Goal: Find specific page/section: Find specific page/section

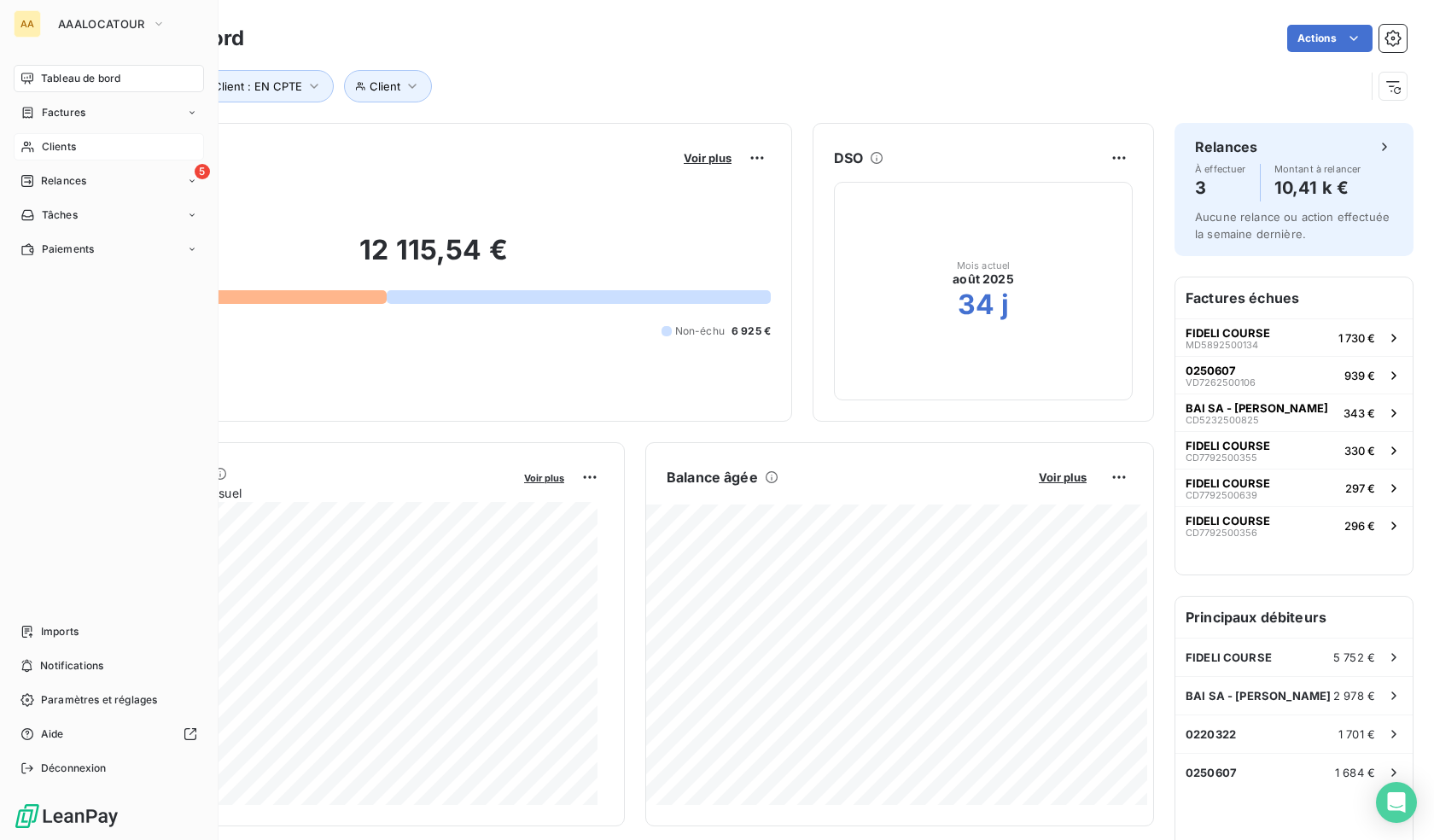
click at [27, 142] on icon at bounding box center [28, 147] width 15 height 14
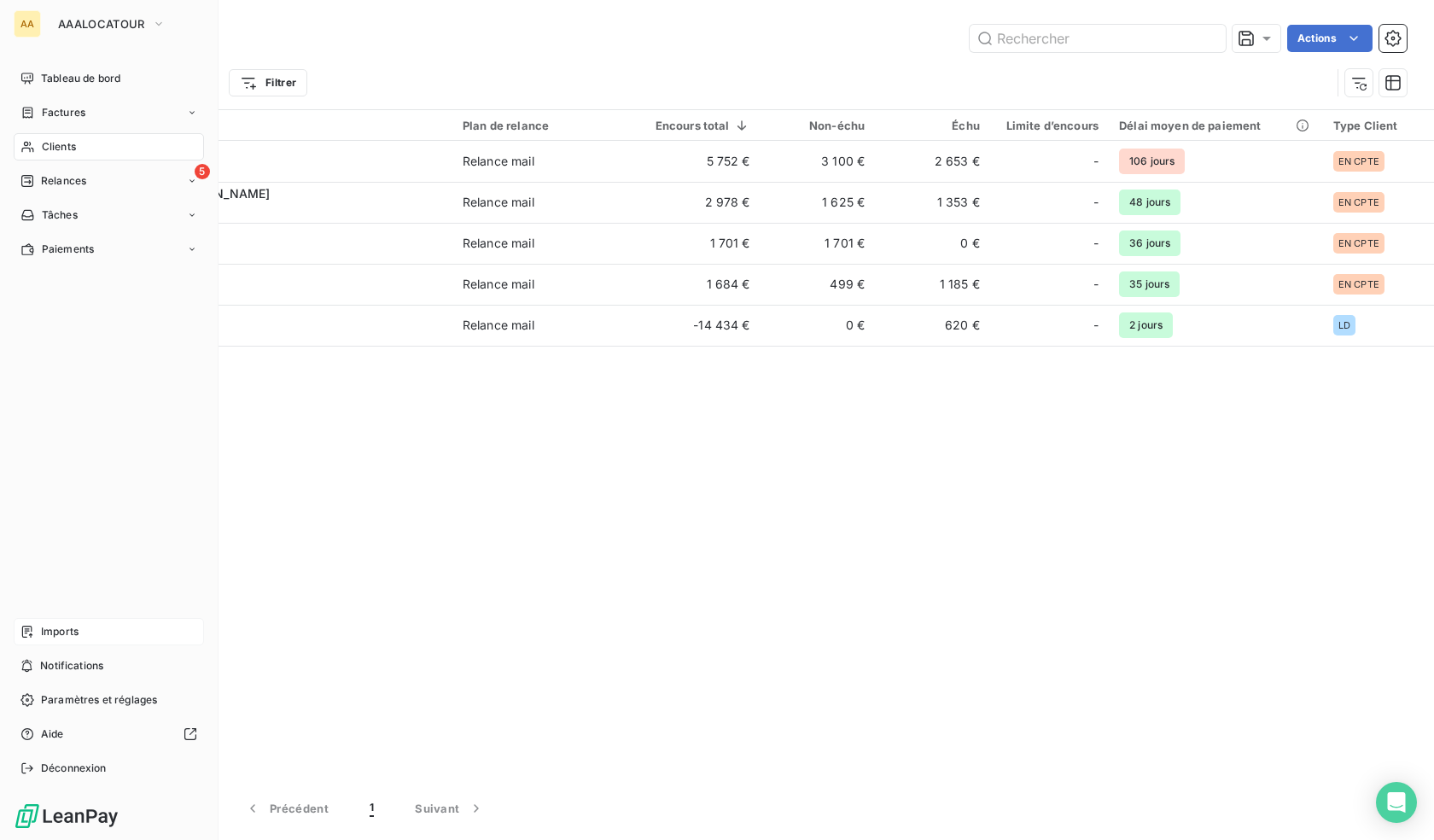
click at [55, 628] on span "Imports" at bounding box center [60, 631] width 38 height 15
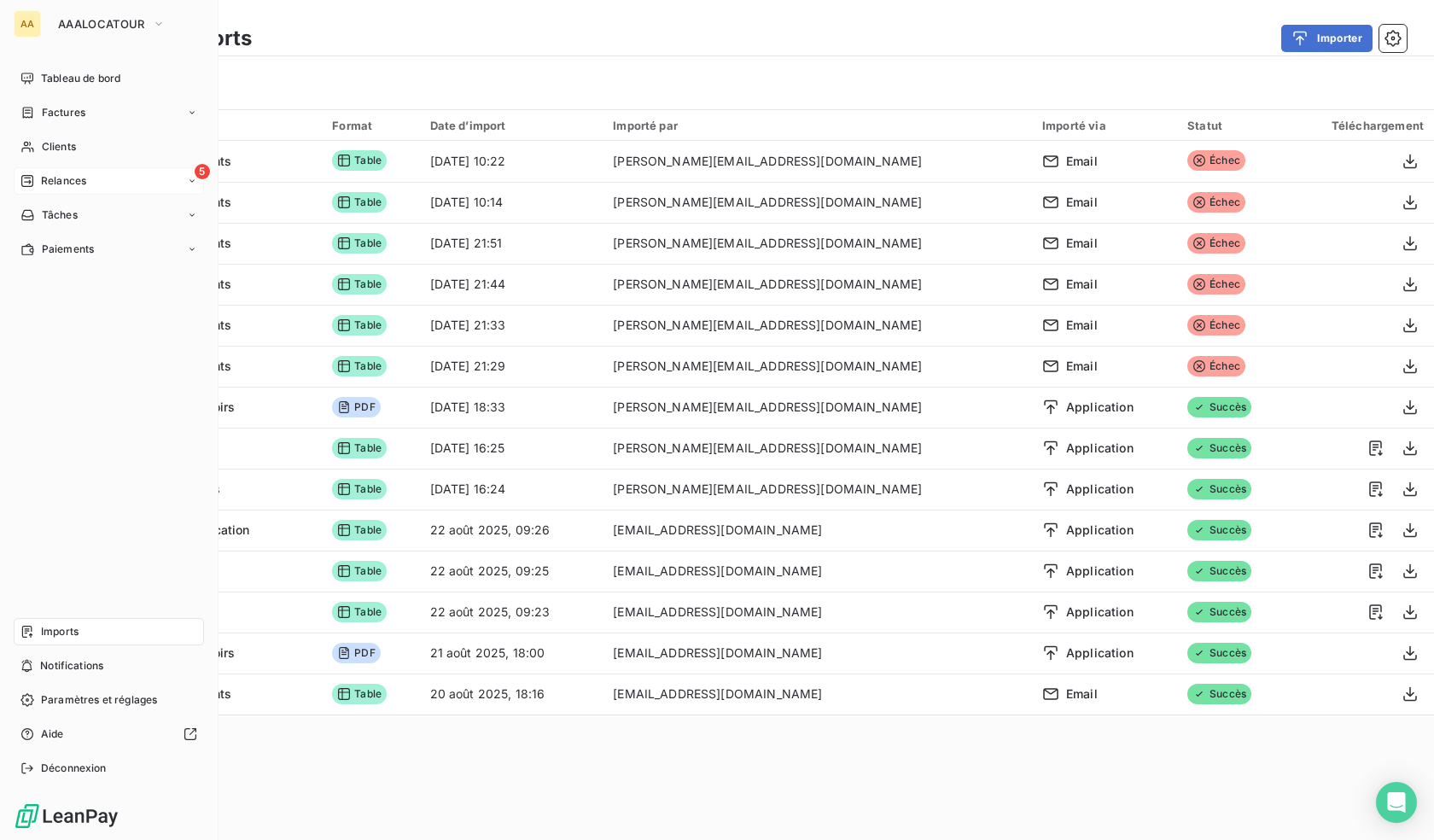
drag, startPoint x: 33, startPoint y: 150, endPoint x: 90, endPoint y: 194, distance: 72.0
click at [33, 150] on icon at bounding box center [28, 147] width 15 height 14
